Goal: Find specific page/section: Locate item on page

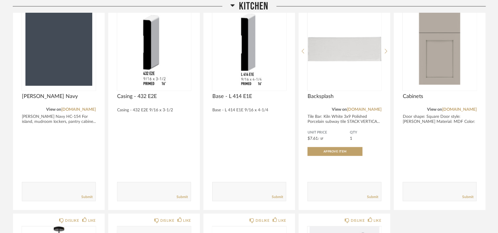
scroll to position [131, 0]
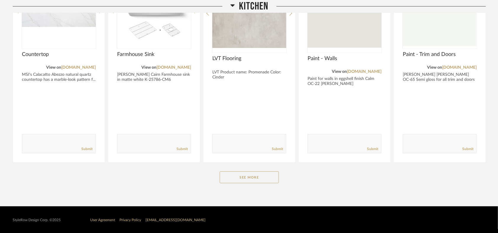
scroll to position [148, 0]
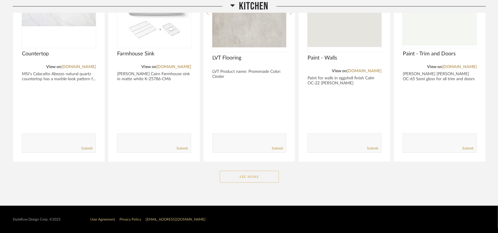
click at [257, 175] on button "See More" at bounding box center [249, 177] width 59 height 12
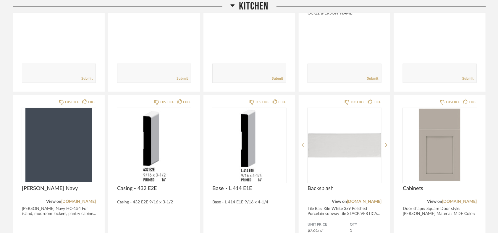
scroll to position [279, 0]
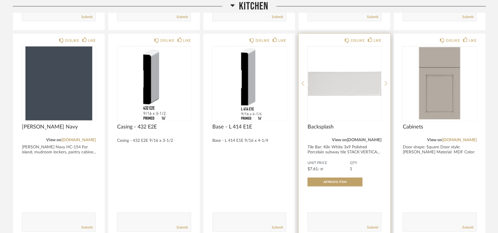
click at [364, 139] on link "[DOMAIN_NAME]" at bounding box center [364, 140] width 35 height 4
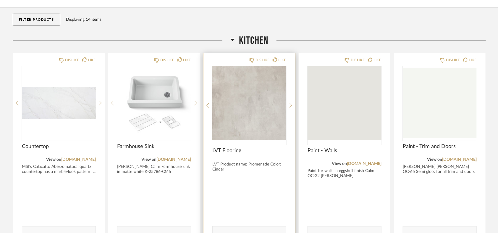
scroll to position [49, 0]
